Goal: Check status: Check status

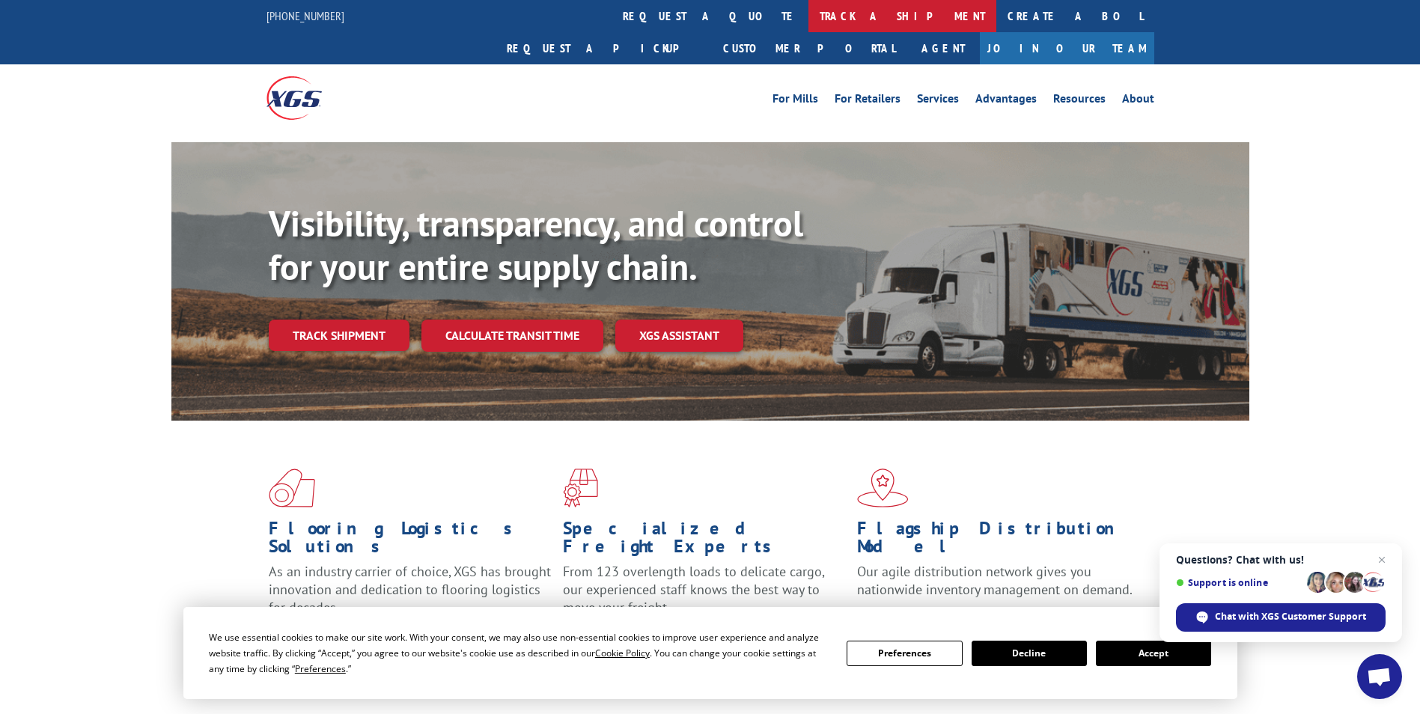
click at [808, 7] on link "track a shipment" at bounding box center [902, 16] width 188 height 32
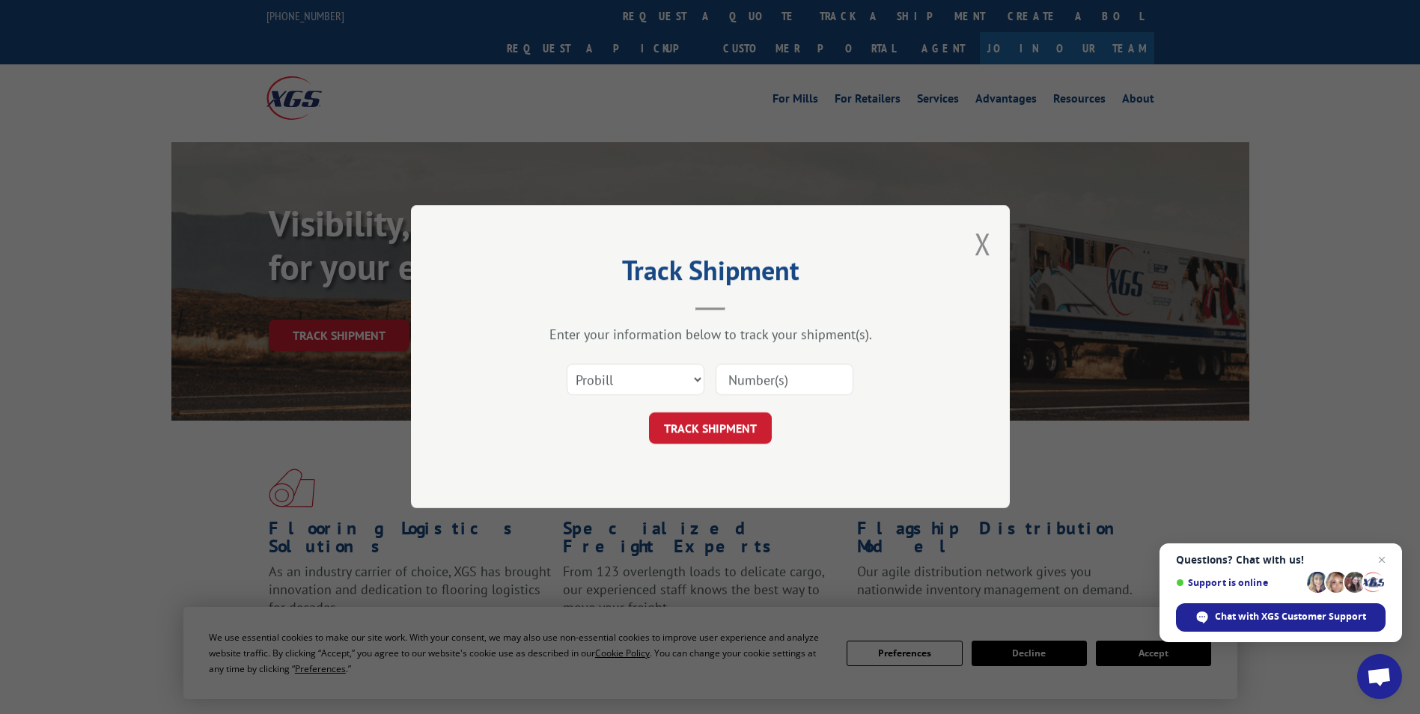
click at [767, 377] on input at bounding box center [785, 380] width 138 height 31
type input "2847262"
click button "TRACK SHIPMENT" at bounding box center [710, 428] width 123 height 31
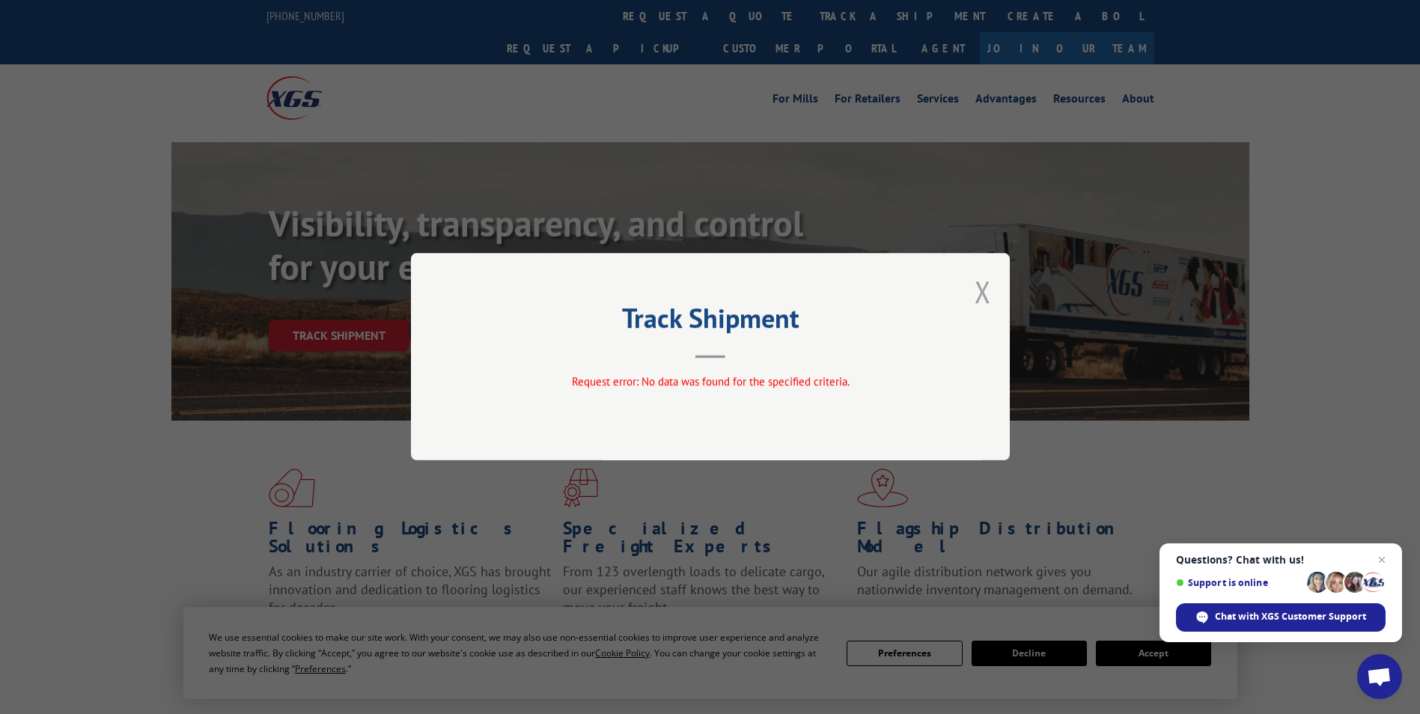
click at [986, 294] on button "Close modal" at bounding box center [983, 292] width 16 height 40
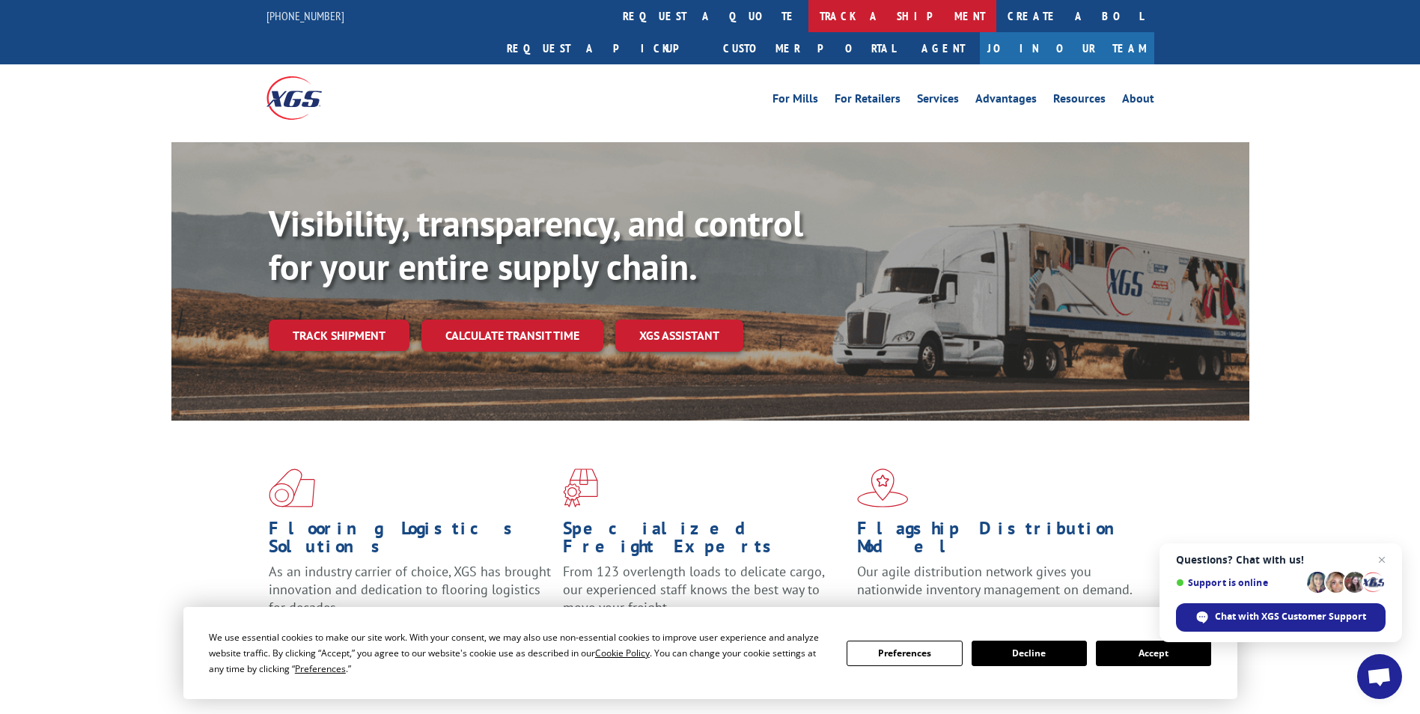
click at [808, 5] on link "track a shipment" at bounding box center [902, 16] width 188 height 32
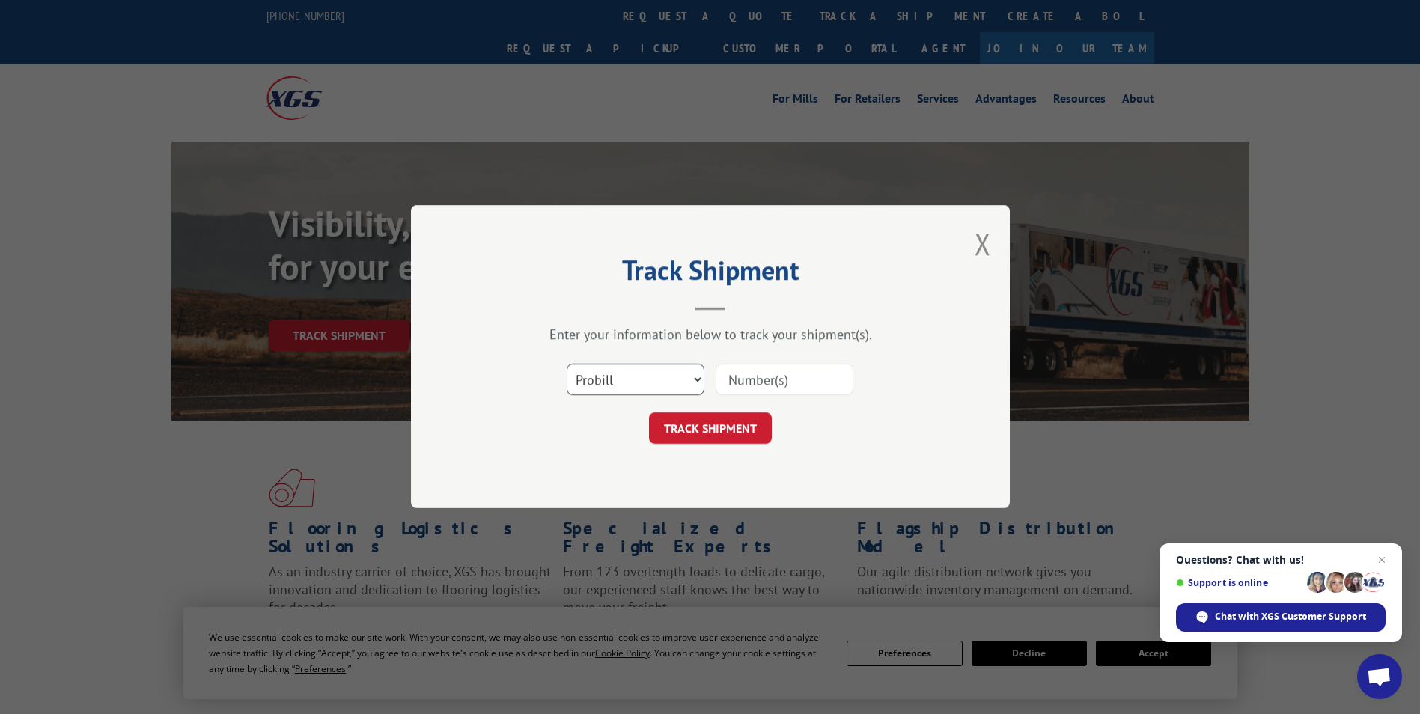
click at [693, 381] on select "Select category... Probill BOL PO" at bounding box center [636, 380] width 138 height 31
select select "bol"
click at [567, 365] on select "Select category... Probill BOL PO" at bounding box center [636, 380] width 138 height 31
click at [742, 383] on input at bounding box center [785, 380] width 138 height 31
type input "2847262"
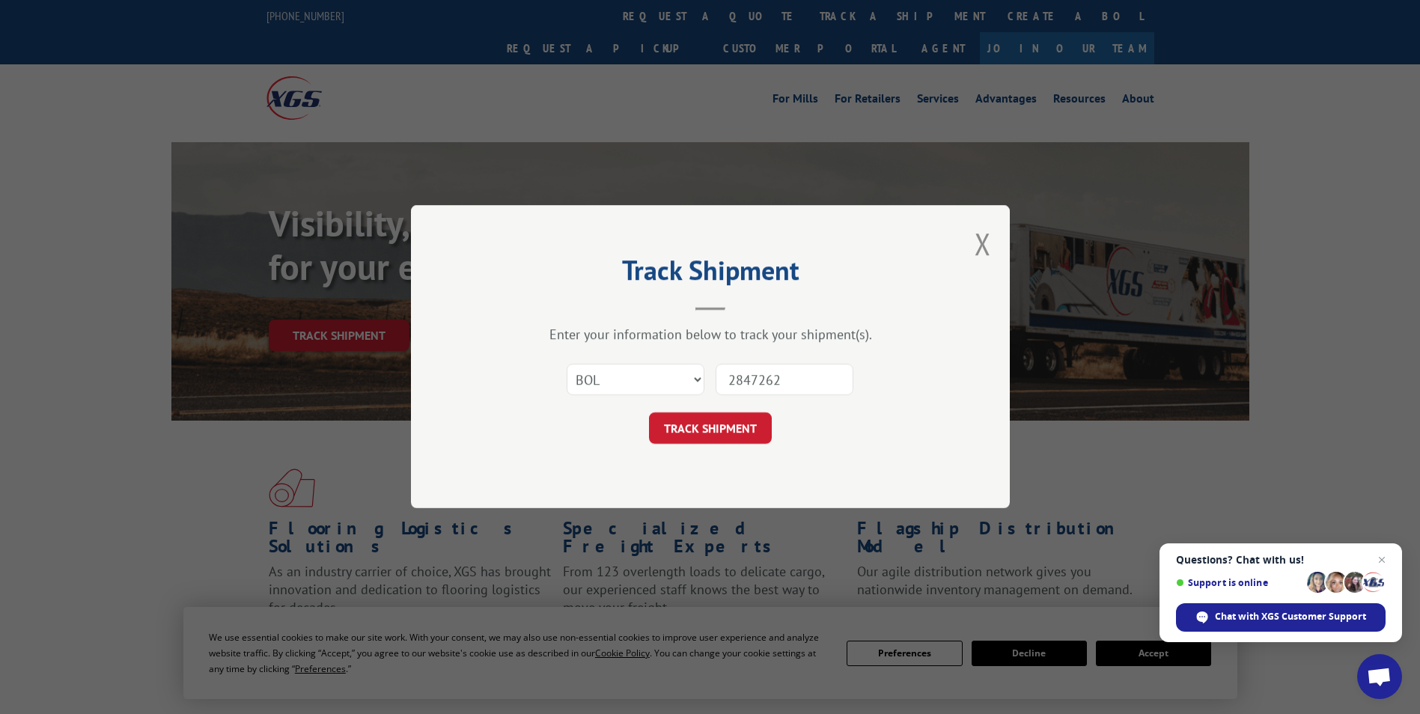
click button "TRACK SHIPMENT" at bounding box center [710, 428] width 123 height 31
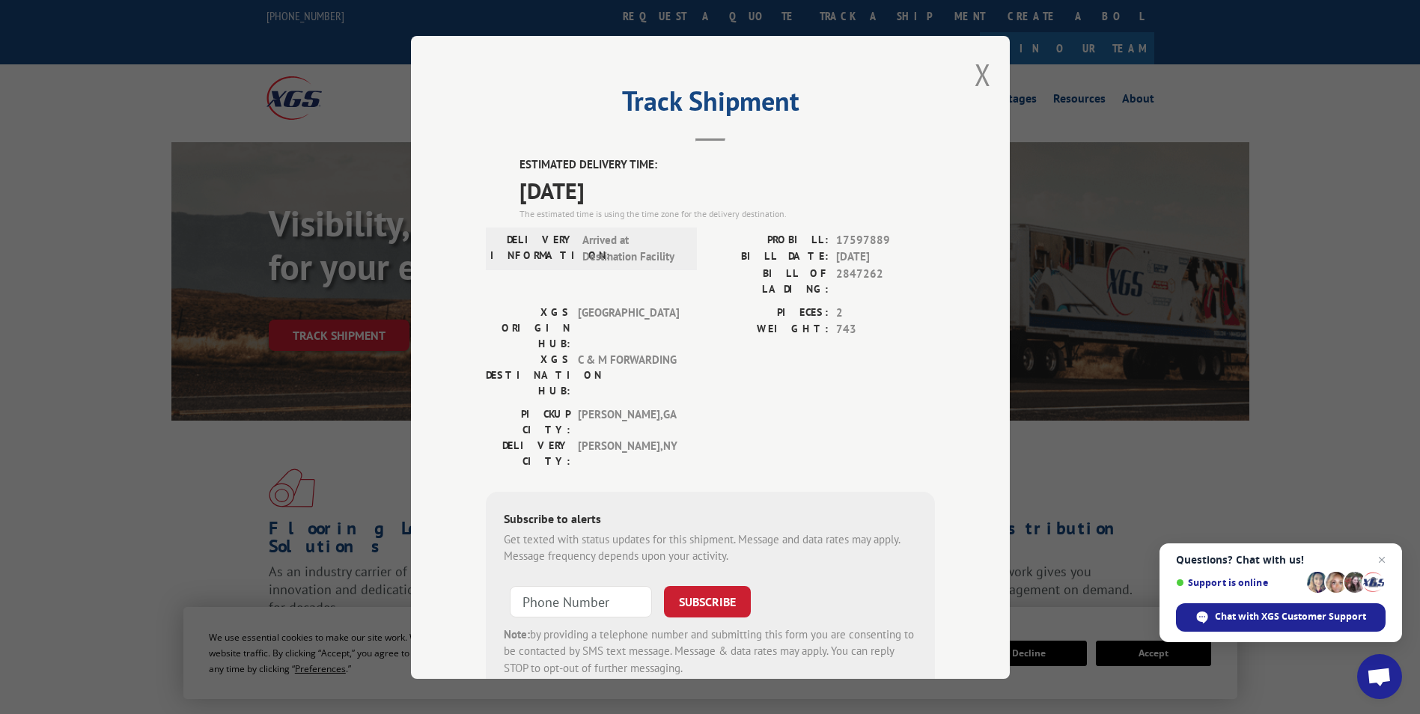
click at [1267, 594] on span "Support is online" at bounding box center [1281, 582] width 210 height 24
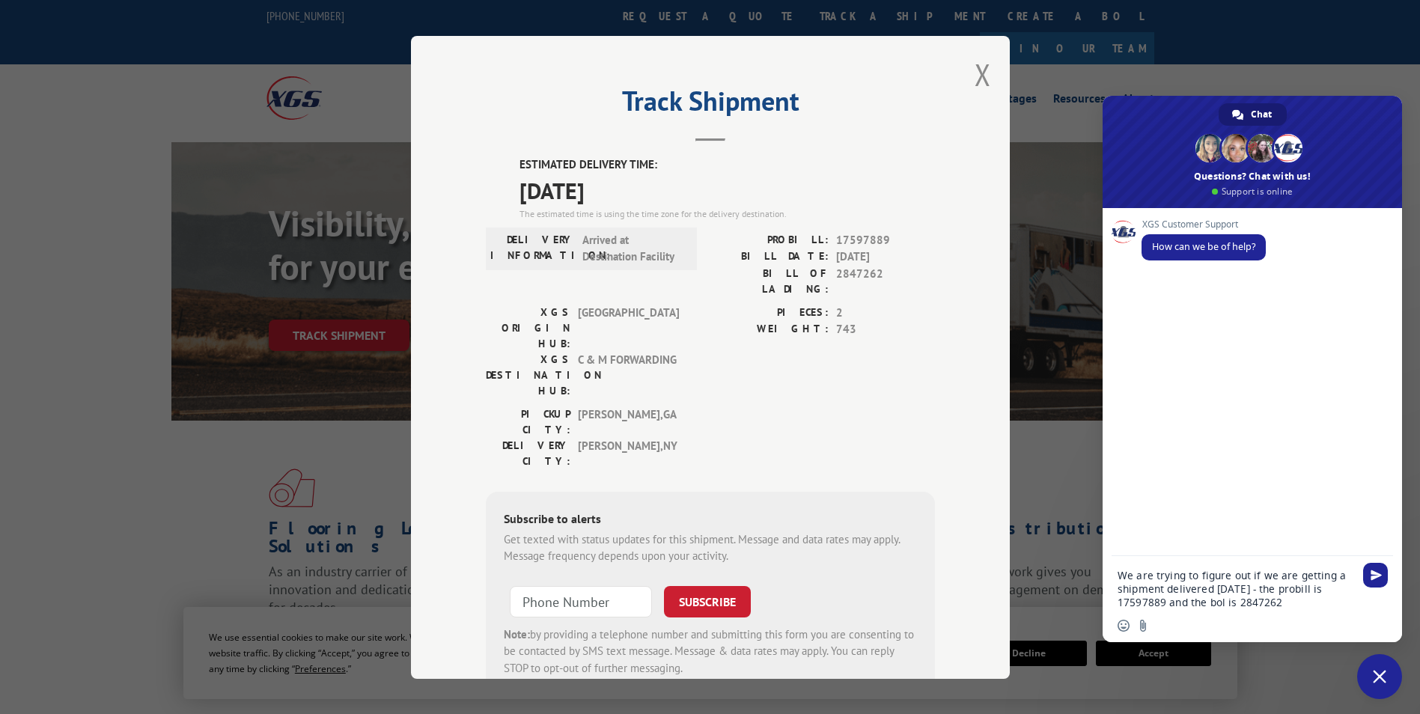
type textarea "We are trying to figure out if we are getting a shipment delivered [DATE] - the…"
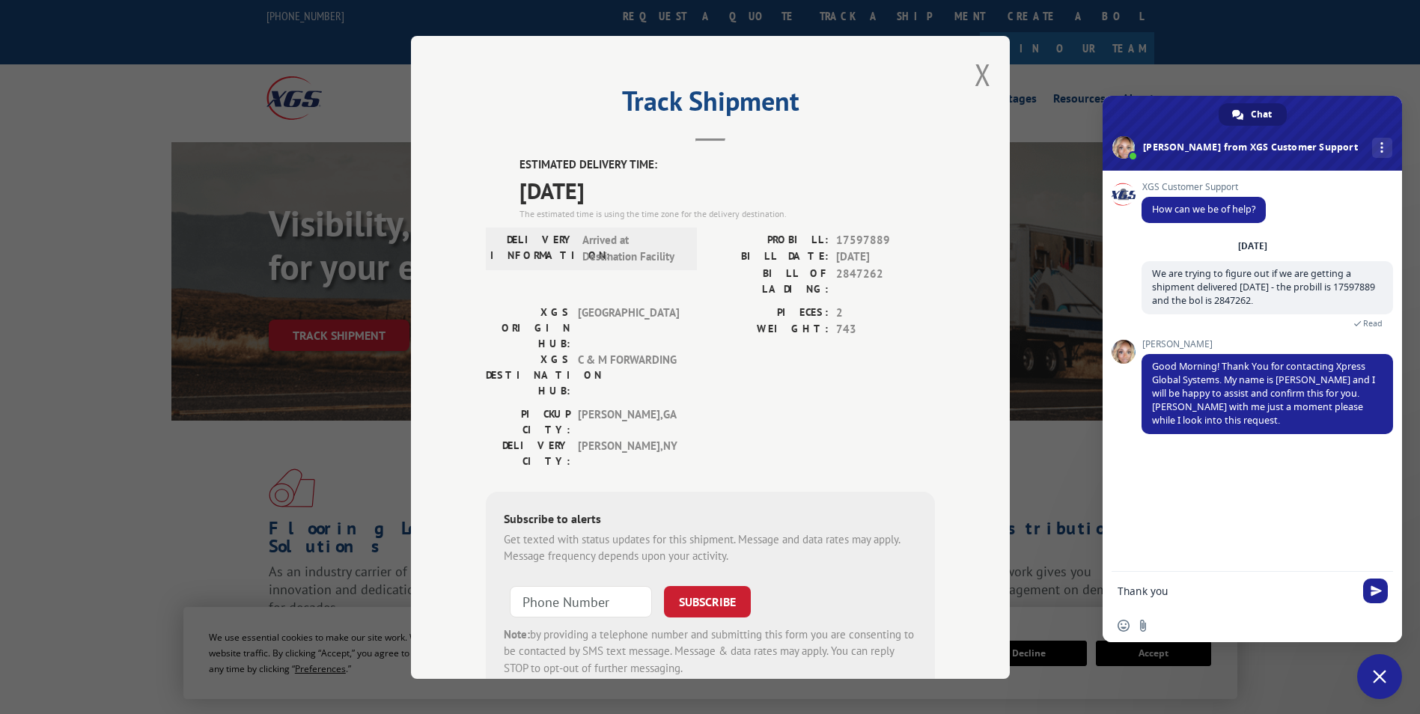
type textarea "Thank you."
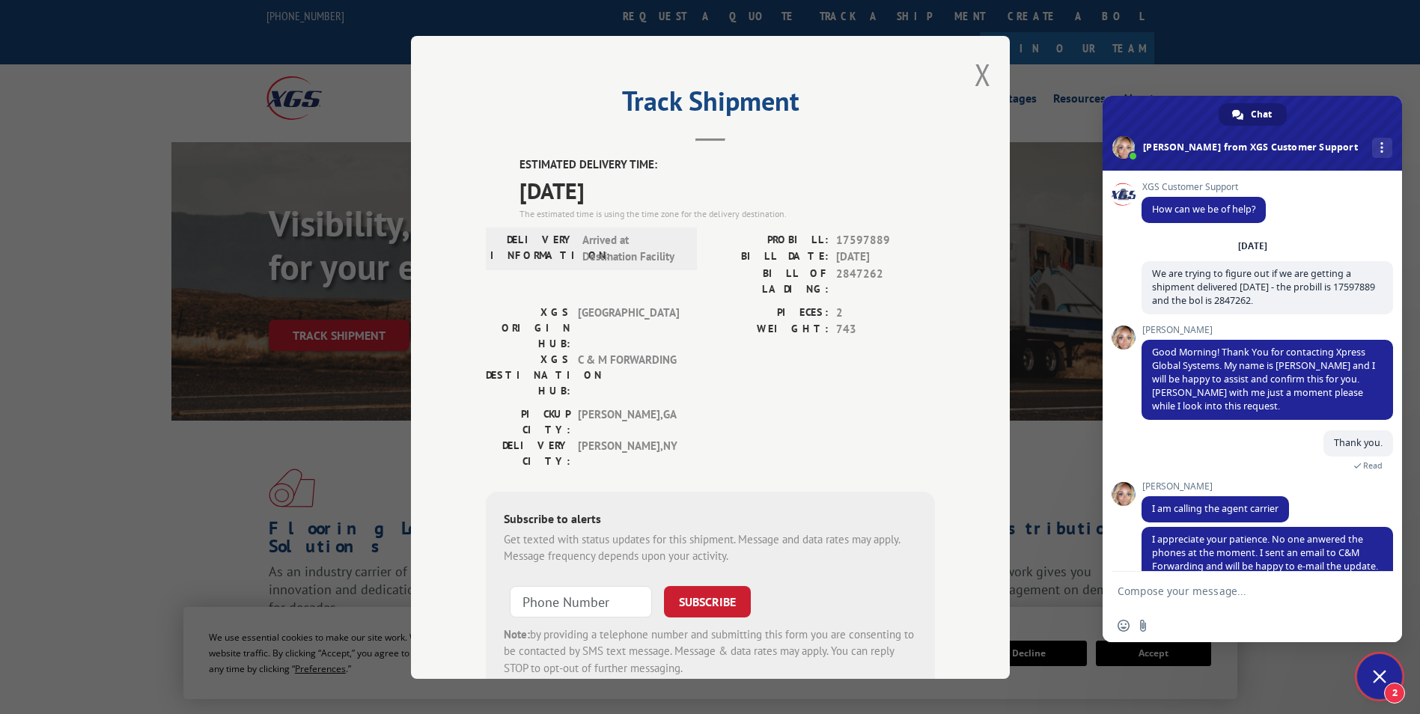
scroll to position [39, 0]
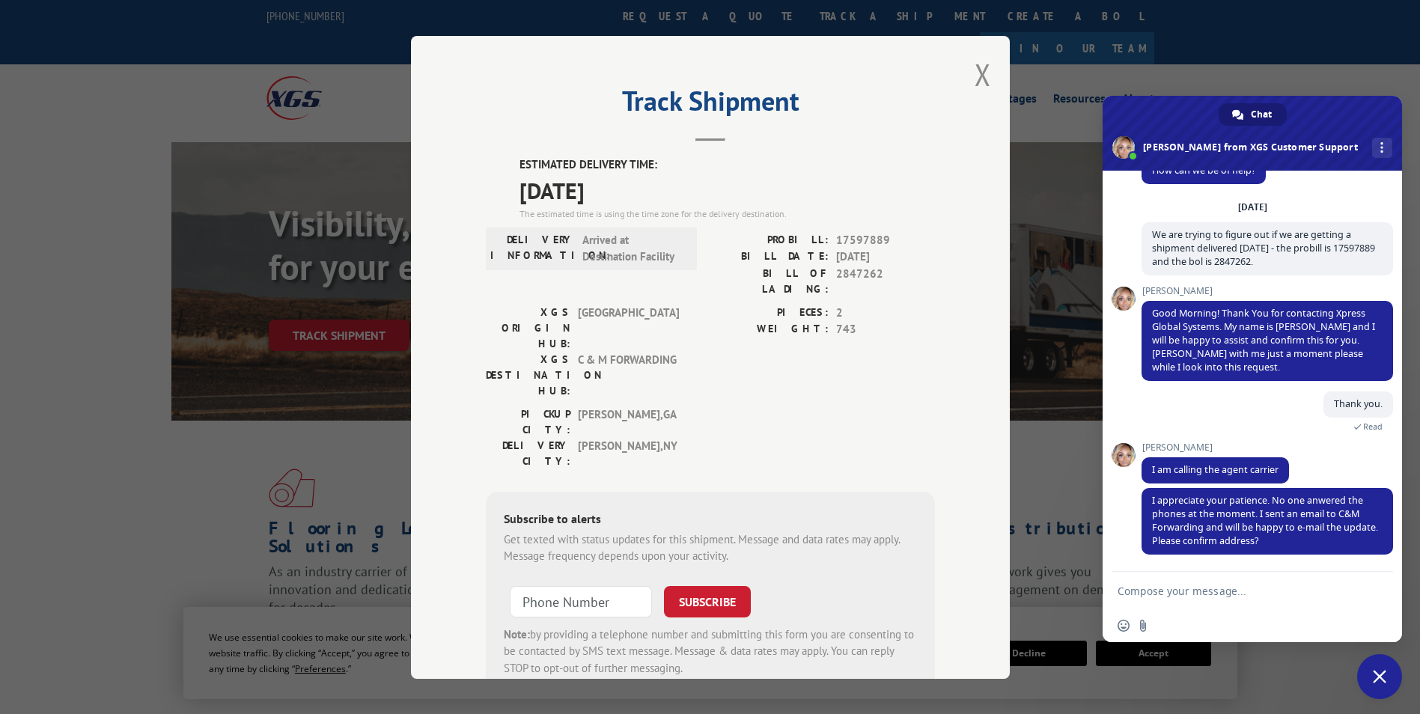
click at [1192, 587] on textarea "Compose your message..." at bounding box center [1236, 591] width 237 height 13
type textarea "[EMAIL_ADDRESS][DOMAIN_NAME]"
click at [1371, 585] on span "Send" at bounding box center [1376, 590] width 11 height 11
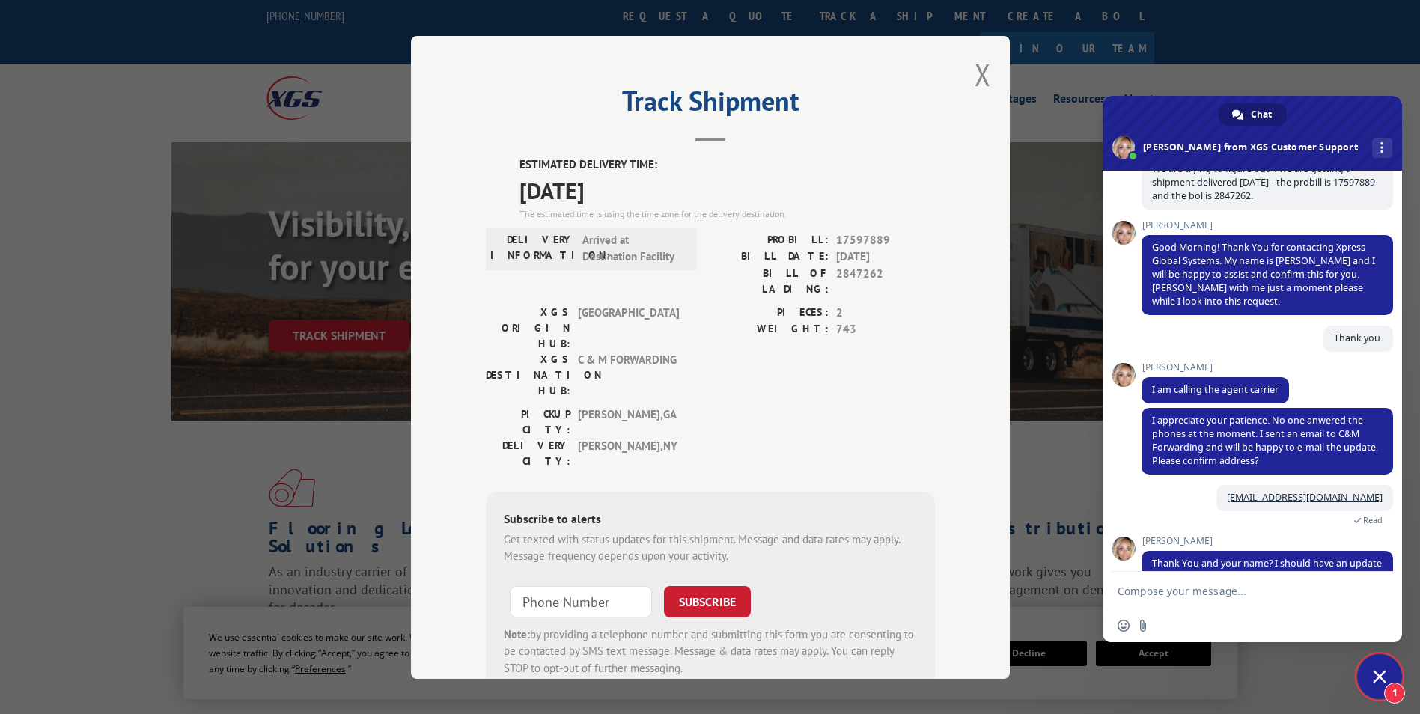
scroll to position [141, 0]
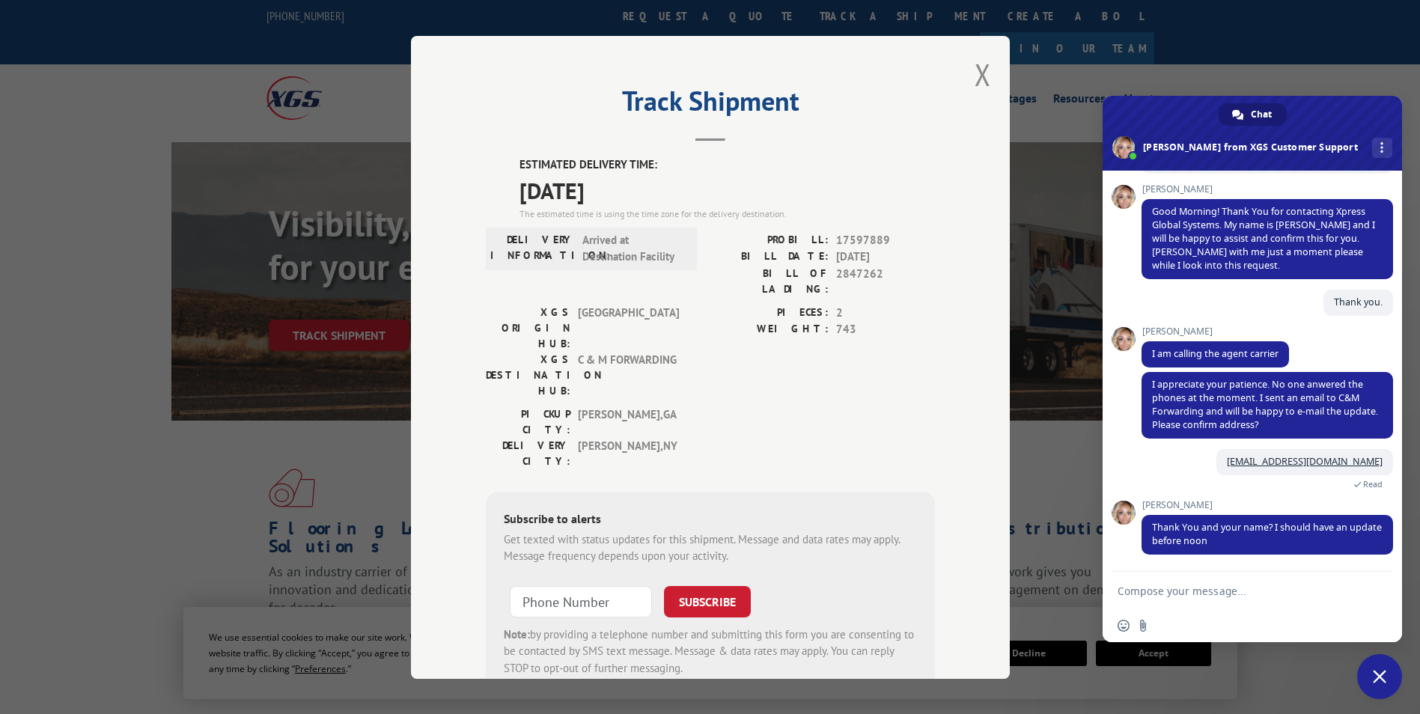
click at [1181, 590] on textarea "Compose your message..." at bounding box center [1236, 591] width 237 height 13
type textarea "[PERSON_NAME]. Thank you."
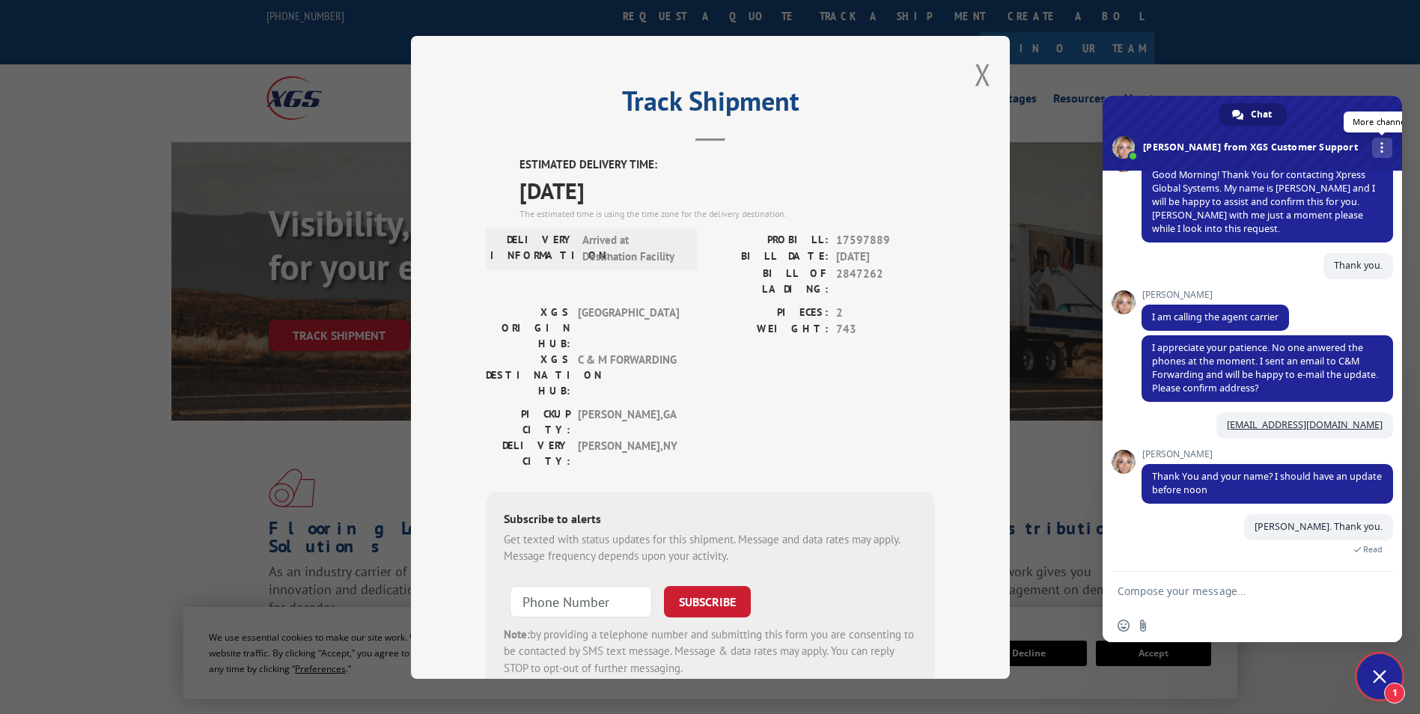
scroll to position [195, 0]
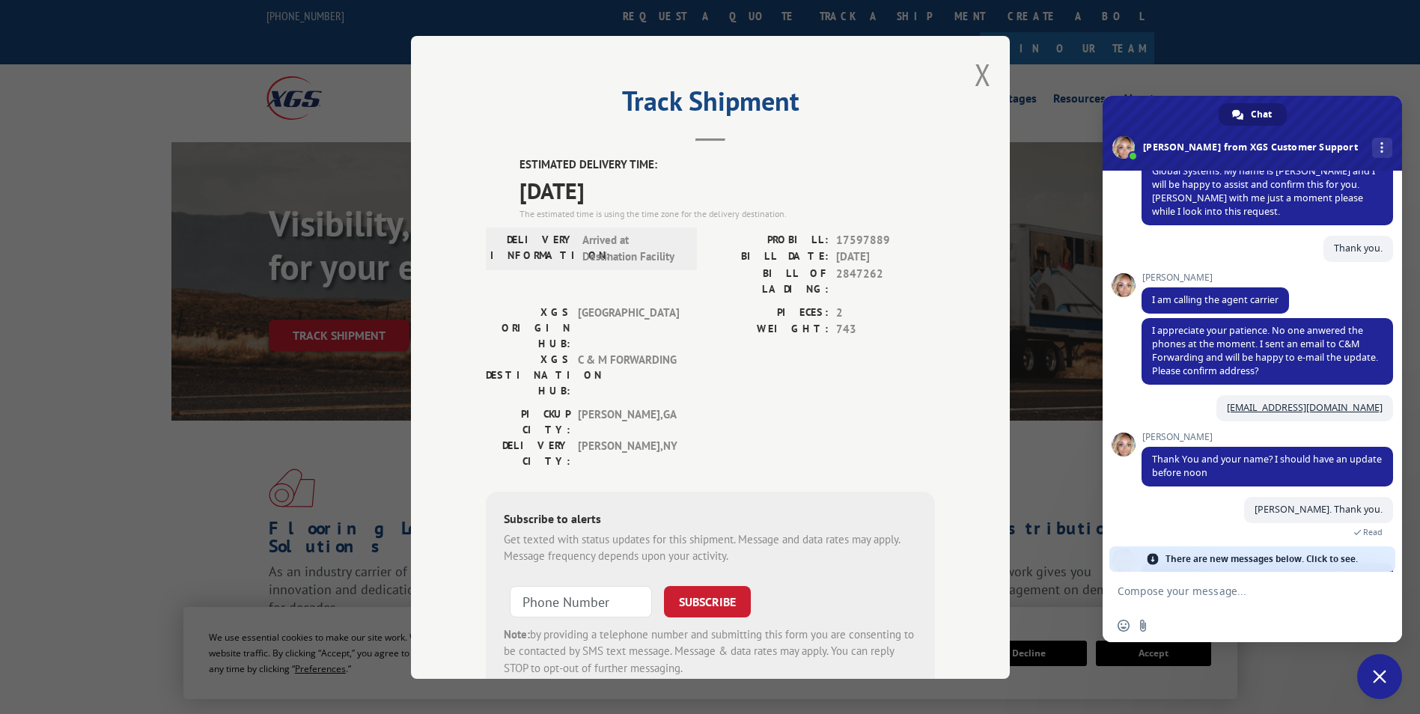
click at [1256, 559] on span "There are new messages below. Click to see." at bounding box center [1261, 558] width 192 height 25
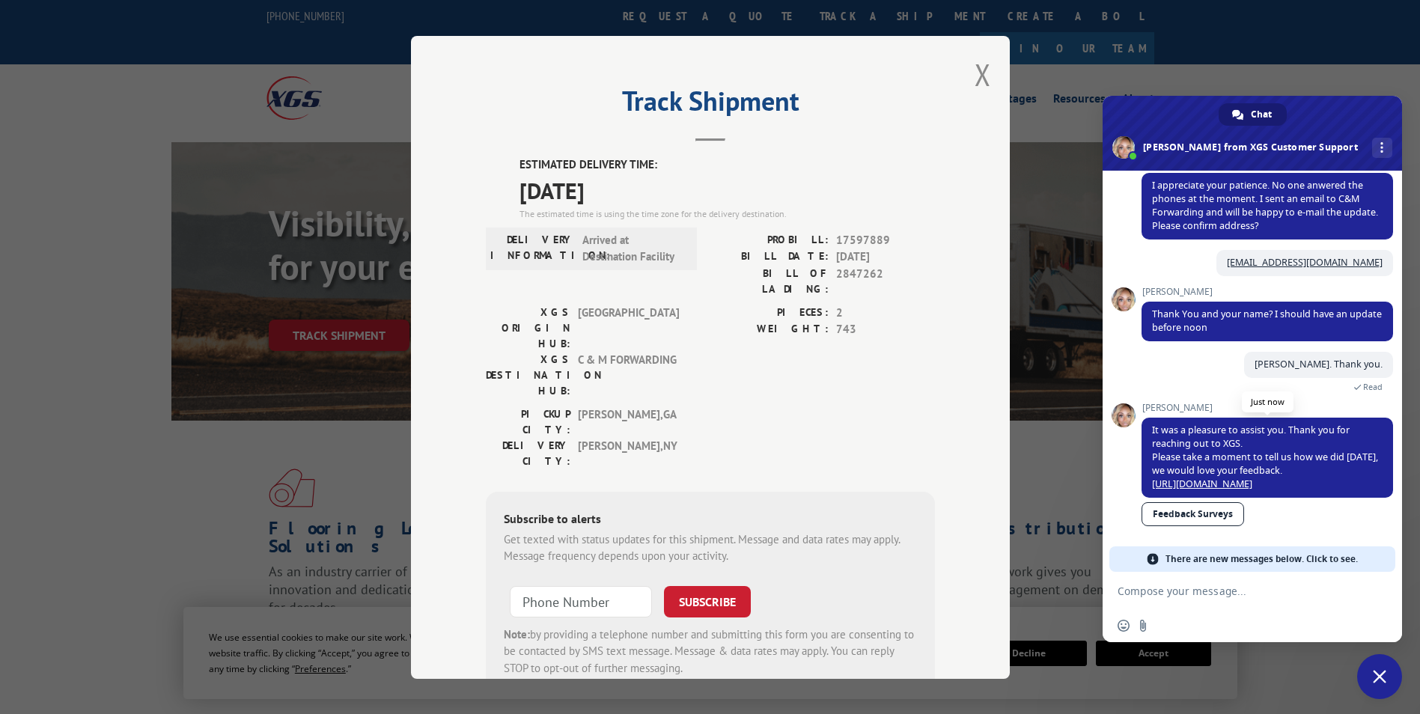
click at [1225, 478] on link "[URL][DOMAIN_NAME]" at bounding box center [1202, 484] width 100 height 13
